Goal: Transaction & Acquisition: Purchase product/service

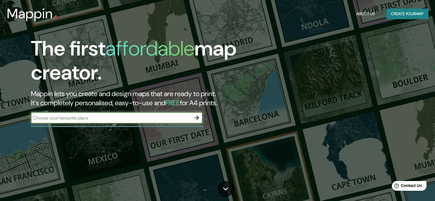
click at [173, 118] on input "text" at bounding box center [111, 118] width 160 height 7
type input "cdmx"
click at [198, 119] on icon "button" at bounding box center [197, 118] width 5 height 5
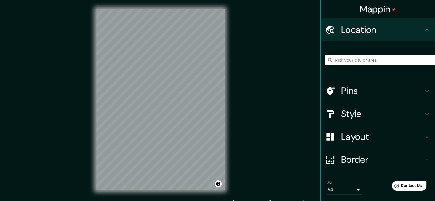
click at [372, 61] on input "Pick your city or area" at bounding box center [380, 60] width 110 height 10
click at [363, 63] on input "cdmx" at bounding box center [380, 60] width 110 height 10
click at [388, 28] on h4 "Location" at bounding box center [382, 29] width 82 height 11
click at [371, 59] on input "cdmx" at bounding box center [380, 60] width 110 height 10
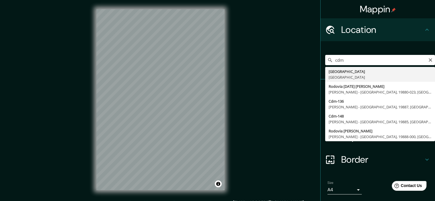
type input "[GEOGRAPHIC_DATA], [GEOGRAPHIC_DATA]"
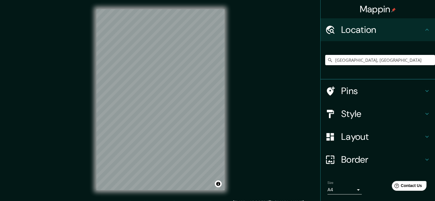
click at [359, 86] on h4 "Pins" at bounding box center [382, 90] width 82 height 11
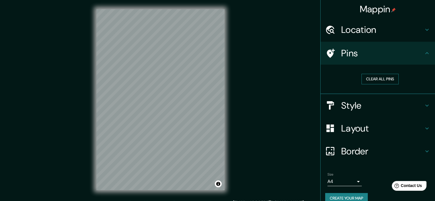
click at [367, 80] on button "Clear all pins" at bounding box center [380, 79] width 37 height 11
click at [364, 52] on h4 "Pins" at bounding box center [382, 53] width 82 height 11
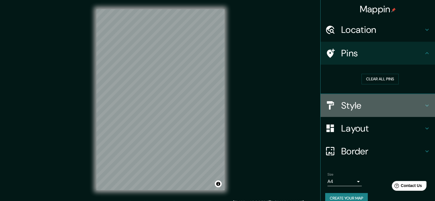
click at [347, 107] on h4 "Style" at bounding box center [382, 105] width 82 height 11
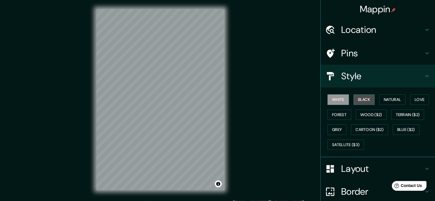
click at [361, 97] on button "Black" at bounding box center [364, 99] width 21 height 11
click at [331, 98] on button "White" at bounding box center [338, 99] width 21 height 11
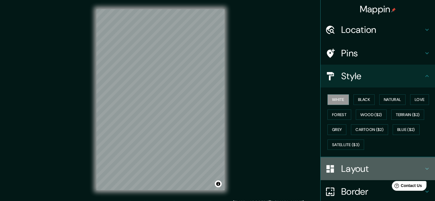
click at [362, 171] on h4 "Layout" at bounding box center [382, 168] width 82 height 11
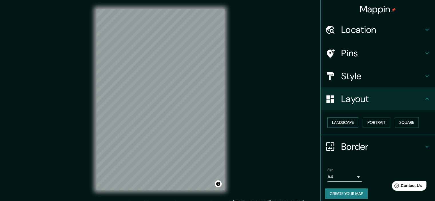
click at [349, 121] on button "Landscape" at bounding box center [343, 122] width 31 height 11
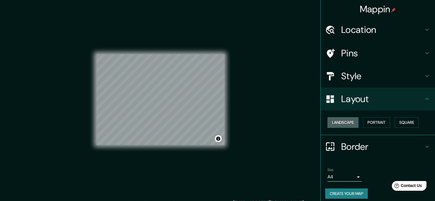
click at [349, 121] on button "Landscape" at bounding box center [343, 122] width 31 height 11
click at [372, 120] on button "Portrait" at bounding box center [376, 122] width 27 height 11
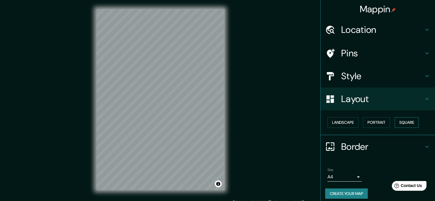
click at [395, 121] on button "Square" at bounding box center [407, 122] width 24 height 11
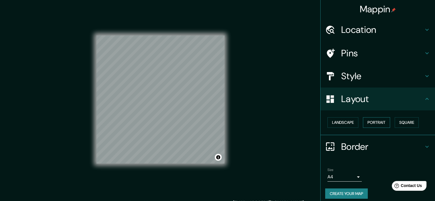
click at [378, 123] on button "Portrait" at bounding box center [376, 122] width 27 height 11
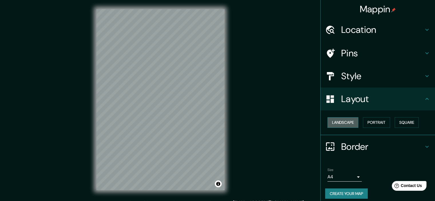
click at [343, 125] on button "Landscape" at bounding box center [343, 122] width 31 height 11
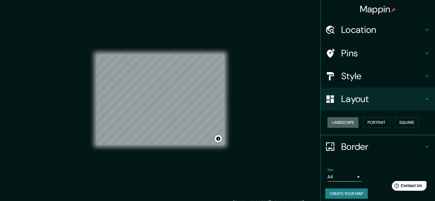
click at [343, 125] on button "Landscape" at bounding box center [343, 122] width 31 height 11
click at [370, 125] on button "Portrait" at bounding box center [376, 122] width 27 height 11
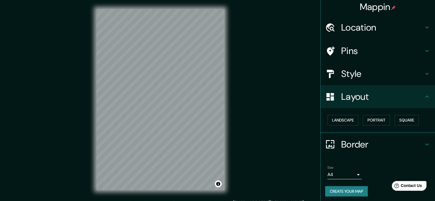
scroll to position [4, 0]
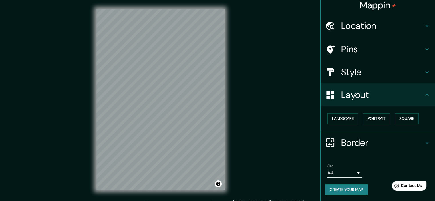
click at [355, 174] on body "Mappin Location [GEOGRAPHIC_DATA], [GEOGRAPHIC_DATA] Pins Style Layout Landscap…" at bounding box center [217, 100] width 435 height 201
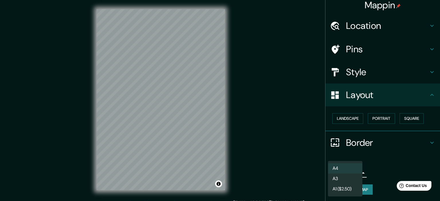
click at [380, 163] on div at bounding box center [220, 100] width 440 height 201
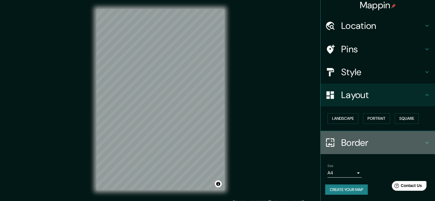
click at [376, 137] on h4 "Border" at bounding box center [382, 142] width 82 height 11
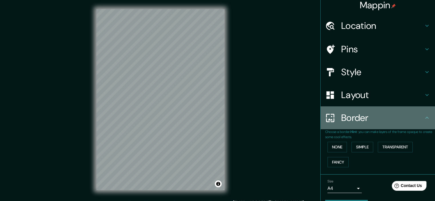
click at [384, 127] on div "Border" at bounding box center [378, 117] width 114 height 23
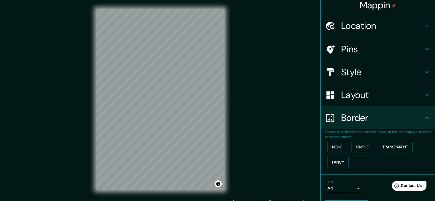
click at [276, 119] on div "Mappin Location [GEOGRAPHIC_DATA], [GEOGRAPHIC_DATA] Pins Style Layout Border C…" at bounding box center [217, 104] width 435 height 209
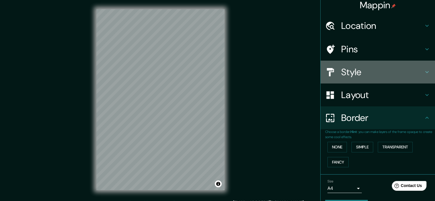
click at [370, 70] on h4 "Style" at bounding box center [382, 71] width 82 height 11
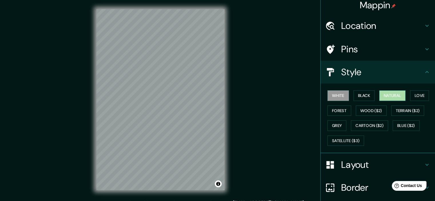
click at [391, 97] on button "Natural" at bounding box center [393, 95] width 26 height 11
click at [416, 98] on button "Love" at bounding box center [419, 95] width 19 height 11
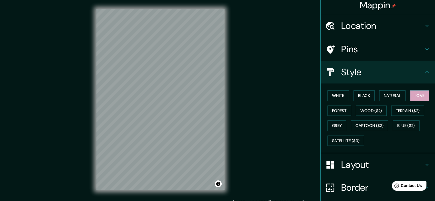
click at [385, 26] on h4 "Location" at bounding box center [382, 25] width 82 height 11
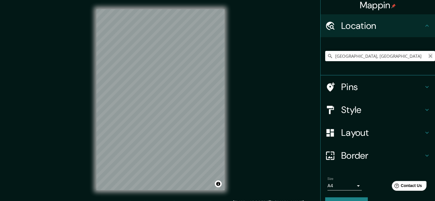
click at [429, 56] on icon "Clear" at bounding box center [430, 55] width 3 height 3
click at [382, 57] on input "Pick your city or area" at bounding box center [380, 56] width 110 height 10
type input "a"
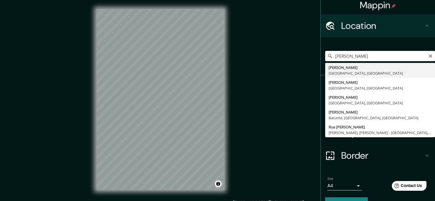
type input "[PERSON_NAME], [GEOGRAPHIC_DATA], [GEOGRAPHIC_DATA]"
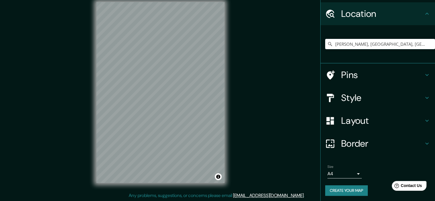
scroll to position [17, 0]
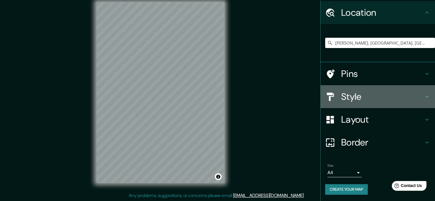
click at [354, 94] on h4 "Style" at bounding box center [382, 96] width 82 height 11
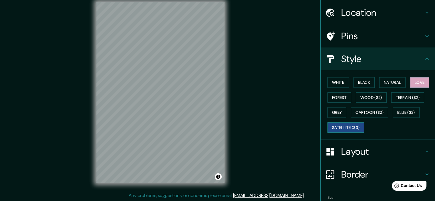
click at [356, 125] on button "Satellite ($3)" at bounding box center [346, 128] width 37 height 11
click at [408, 110] on button "Blue ($2)" at bounding box center [406, 112] width 27 height 11
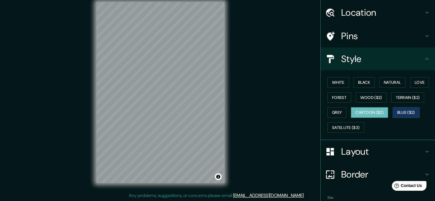
click at [377, 114] on button "Cartoon ($2)" at bounding box center [369, 112] width 37 height 11
click at [333, 113] on button "Grey" at bounding box center [337, 112] width 19 height 11
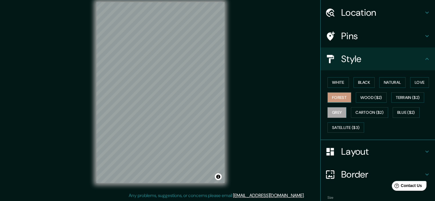
click at [343, 100] on button "Forest" at bounding box center [340, 97] width 24 height 11
click at [368, 98] on button "Wood ($2)" at bounding box center [371, 97] width 31 height 11
click at [395, 91] on div "White Black Natural Love Forest Wood ($2) Terrain ($2) Grey Cartoon ($2) Blue (…" at bounding box center [380, 105] width 110 height 60
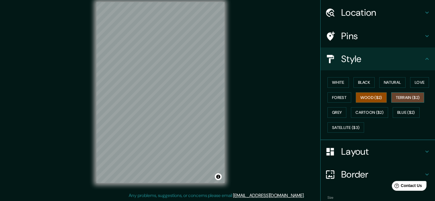
click at [396, 93] on button "Terrain ($2)" at bounding box center [408, 97] width 33 height 11
click at [423, 78] on button "Love" at bounding box center [419, 82] width 19 height 11
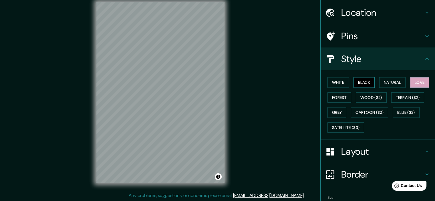
click at [366, 78] on button "Black" at bounding box center [364, 82] width 21 height 11
click at [335, 94] on button "Forest" at bounding box center [340, 97] width 24 height 11
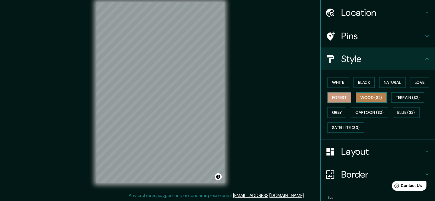
click at [364, 97] on button "Wood ($2)" at bounding box center [371, 97] width 31 height 11
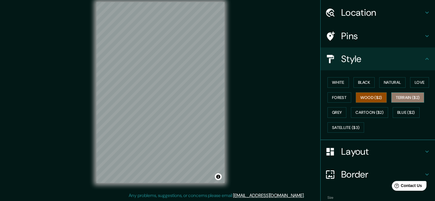
click at [400, 96] on button "Terrain ($2)" at bounding box center [408, 97] width 33 height 11
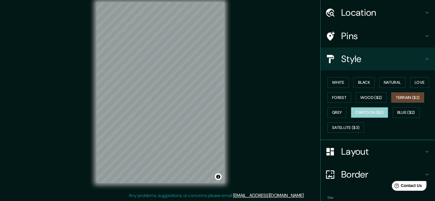
click at [378, 112] on button "Cartoon ($2)" at bounding box center [369, 112] width 37 height 11
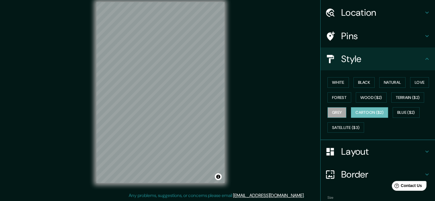
click at [328, 111] on button "Grey" at bounding box center [337, 112] width 19 height 11
click at [398, 106] on div "White Black Natural Love Forest Wood ($2) Terrain ($2) Grey Cartoon ($2) Blue (…" at bounding box center [380, 105] width 110 height 60
click at [401, 112] on button "Blue ($2)" at bounding box center [406, 112] width 27 height 11
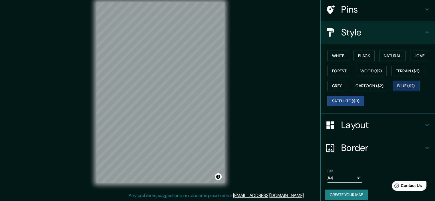
scroll to position [46, 0]
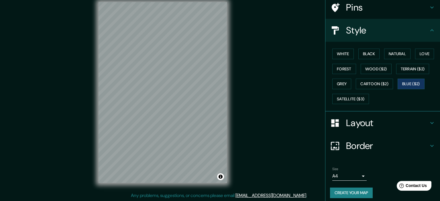
click at [345, 172] on body "Mappin Location [PERSON_NAME], [GEOGRAPHIC_DATA], [GEOGRAPHIC_DATA] Pins Style …" at bounding box center [220, 93] width 440 height 201
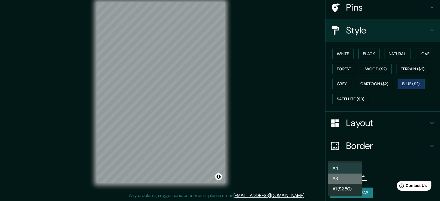
click at [351, 176] on li "A3" at bounding box center [345, 179] width 34 height 10
click at [349, 175] on body "Mappin Location [PERSON_NAME], [GEOGRAPHIC_DATA], [GEOGRAPHIC_DATA] Pins Style …" at bounding box center [220, 93] width 440 height 201
click at [349, 166] on li "A4" at bounding box center [345, 168] width 34 height 10
type input "single"
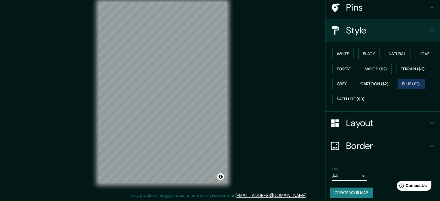
click at [357, 176] on body "Mappin Location [PERSON_NAME], [GEOGRAPHIC_DATA], [GEOGRAPHIC_DATA] Pins Style …" at bounding box center [220, 93] width 440 height 201
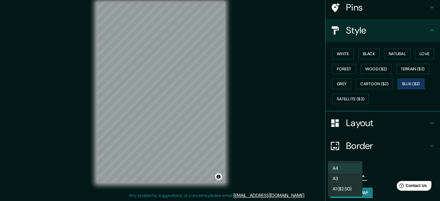
click at [351, 170] on li "A4" at bounding box center [345, 168] width 34 height 10
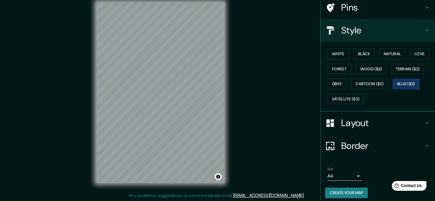
scroll to position [6, 0]
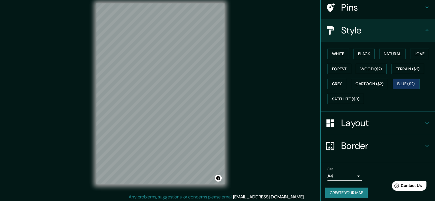
click at [358, 193] on button "Create your map" at bounding box center [346, 193] width 43 height 11
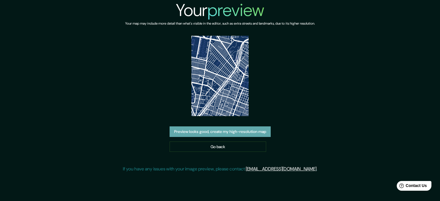
click at [227, 134] on button "Preview looks good, create my high-resolution map" at bounding box center [219, 132] width 101 height 11
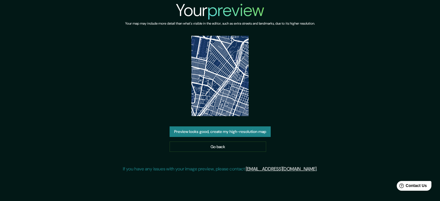
click at [222, 86] on img at bounding box center [219, 76] width 57 height 80
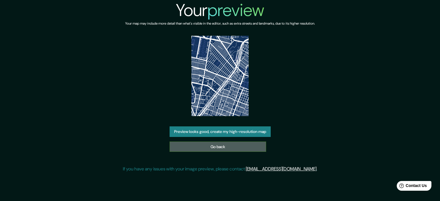
click at [205, 145] on link "Go back" at bounding box center [217, 147] width 96 height 11
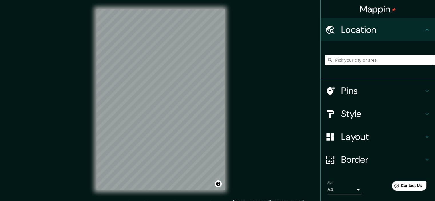
click at [373, 59] on input "Pick your city or area" at bounding box center [380, 60] width 110 height 10
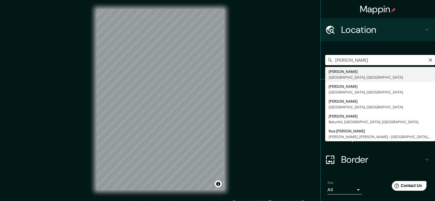
type input "[PERSON_NAME], [GEOGRAPHIC_DATA], [GEOGRAPHIC_DATA]"
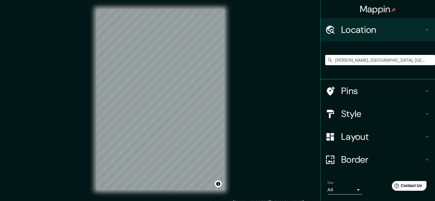
click at [352, 193] on body "Mappin Location Gustavo A. Madero, Ciudad de México, México Pins Style Layout B…" at bounding box center [217, 100] width 435 height 201
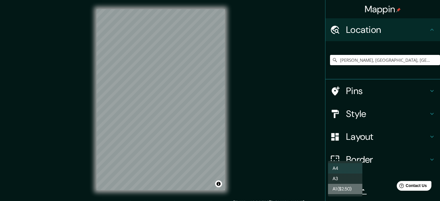
click at [344, 187] on li "A1 ($2.50)" at bounding box center [345, 189] width 34 height 10
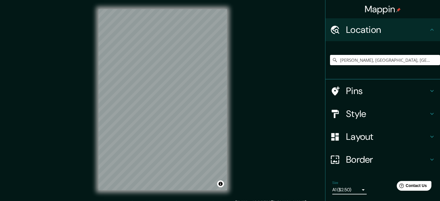
click at [354, 191] on body "Mappin Location Gustavo A. Madero, Ciudad de México, México Pins Style Layout B…" at bounding box center [220, 100] width 440 height 201
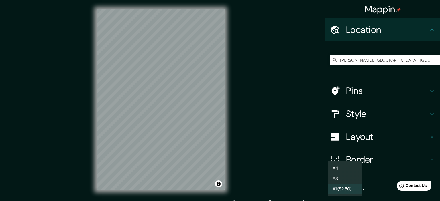
click at [352, 171] on li "A4" at bounding box center [345, 168] width 34 height 10
type input "single"
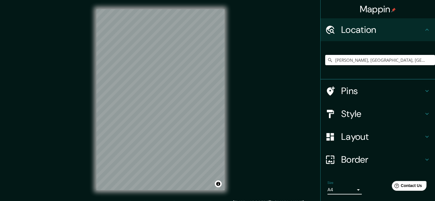
click at [365, 132] on h4 "Layout" at bounding box center [382, 136] width 82 height 11
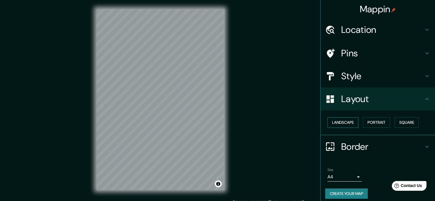
click at [339, 124] on button "Landscape" at bounding box center [343, 122] width 31 height 11
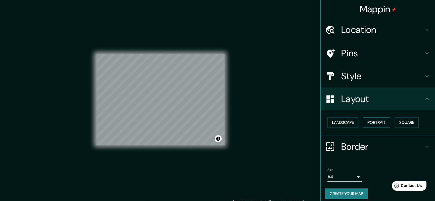
click at [377, 122] on button "Portrait" at bounding box center [376, 122] width 27 height 11
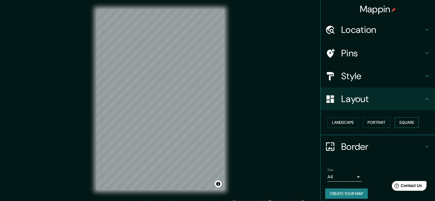
click at [405, 123] on button "Square" at bounding box center [407, 122] width 24 height 11
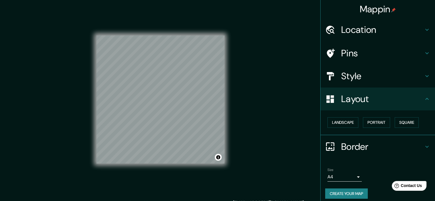
drag, startPoint x: 251, startPoint y: 125, endPoint x: 249, endPoint y: 130, distance: 5.3
click at [251, 125] on div "Mappin Location Gustavo A. Madero, Ciudad de México, México Pins Style Layout L…" at bounding box center [217, 104] width 435 height 209
